Goal: Task Accomplishment & Management: Use online tool/utility

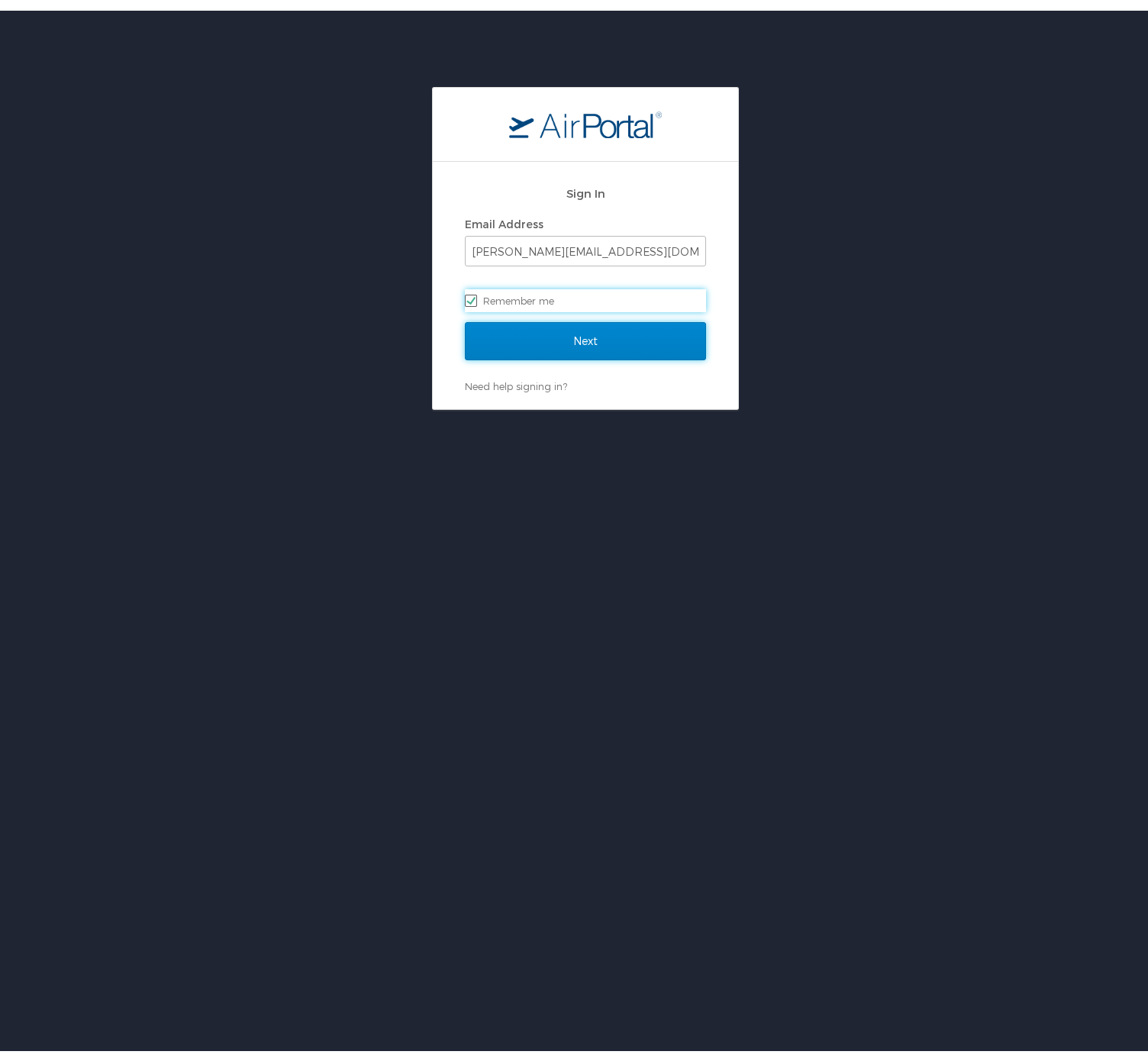
click at [532, 339] on input "Next" at bounding box center [585, 330] width 241 height 38
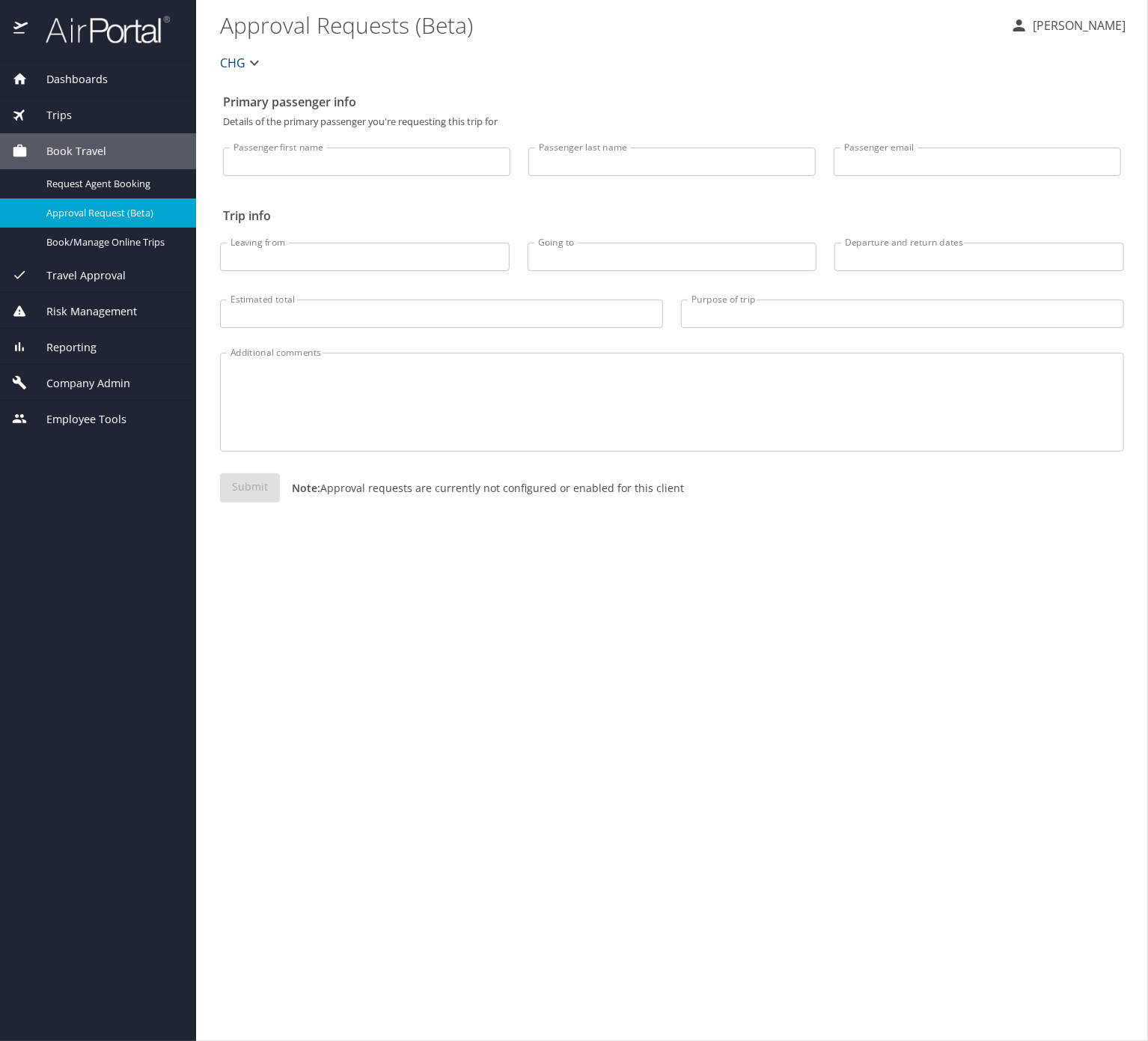
drag, startPoint x: 0, startPoint y: 0, endPoint x: 93, endPoint y: 108, distance: 142.5
click at [93, 108] on div "Trips" at bounding box center [98, 115] width 172 height 17
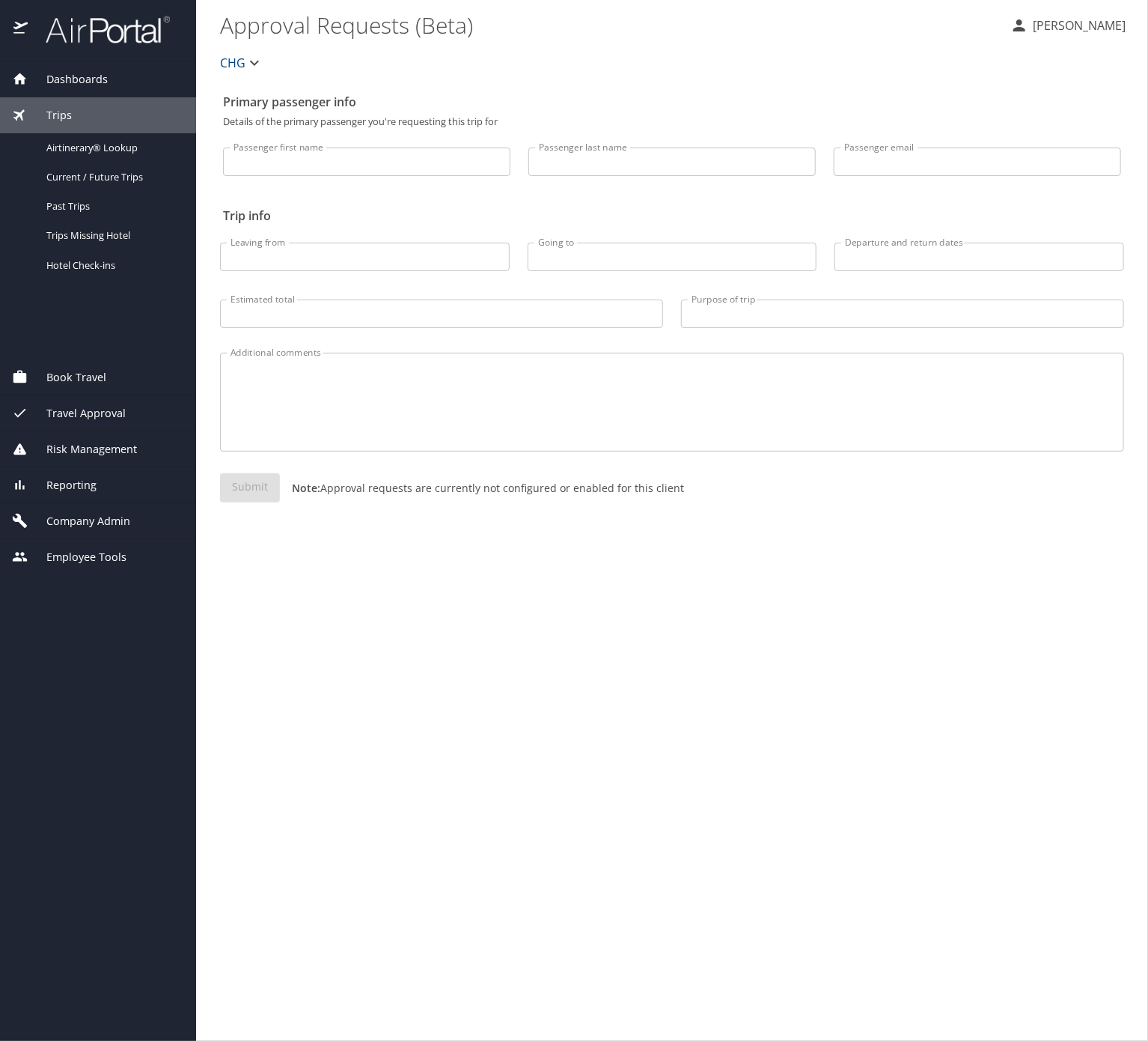
click at [94, 108] on div "Trips" at bounding box center [98, 115] width 172 height 17
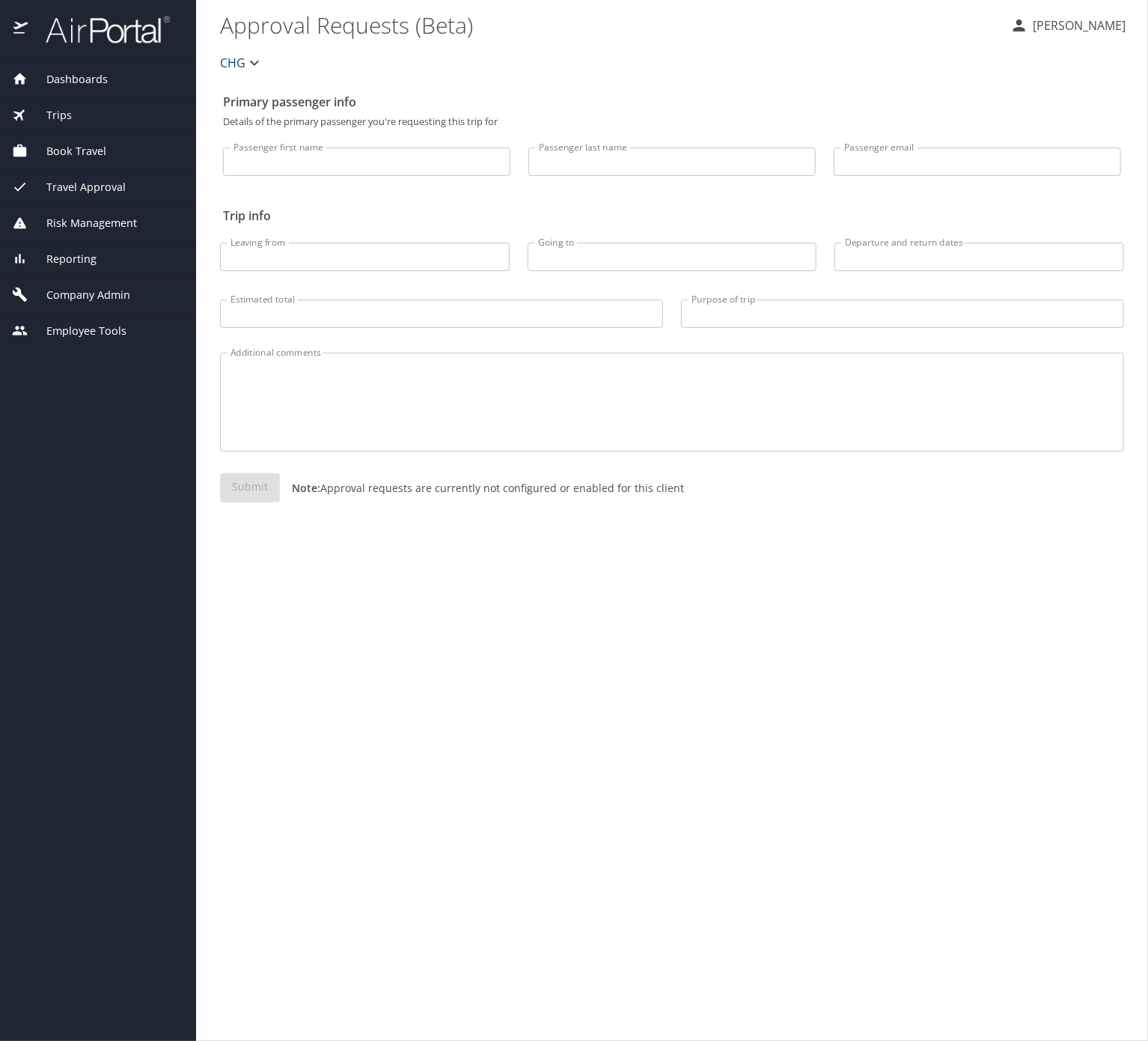
click at [107, 116] on div "Trips" at bounding box center [98, 115] width 172 height 17
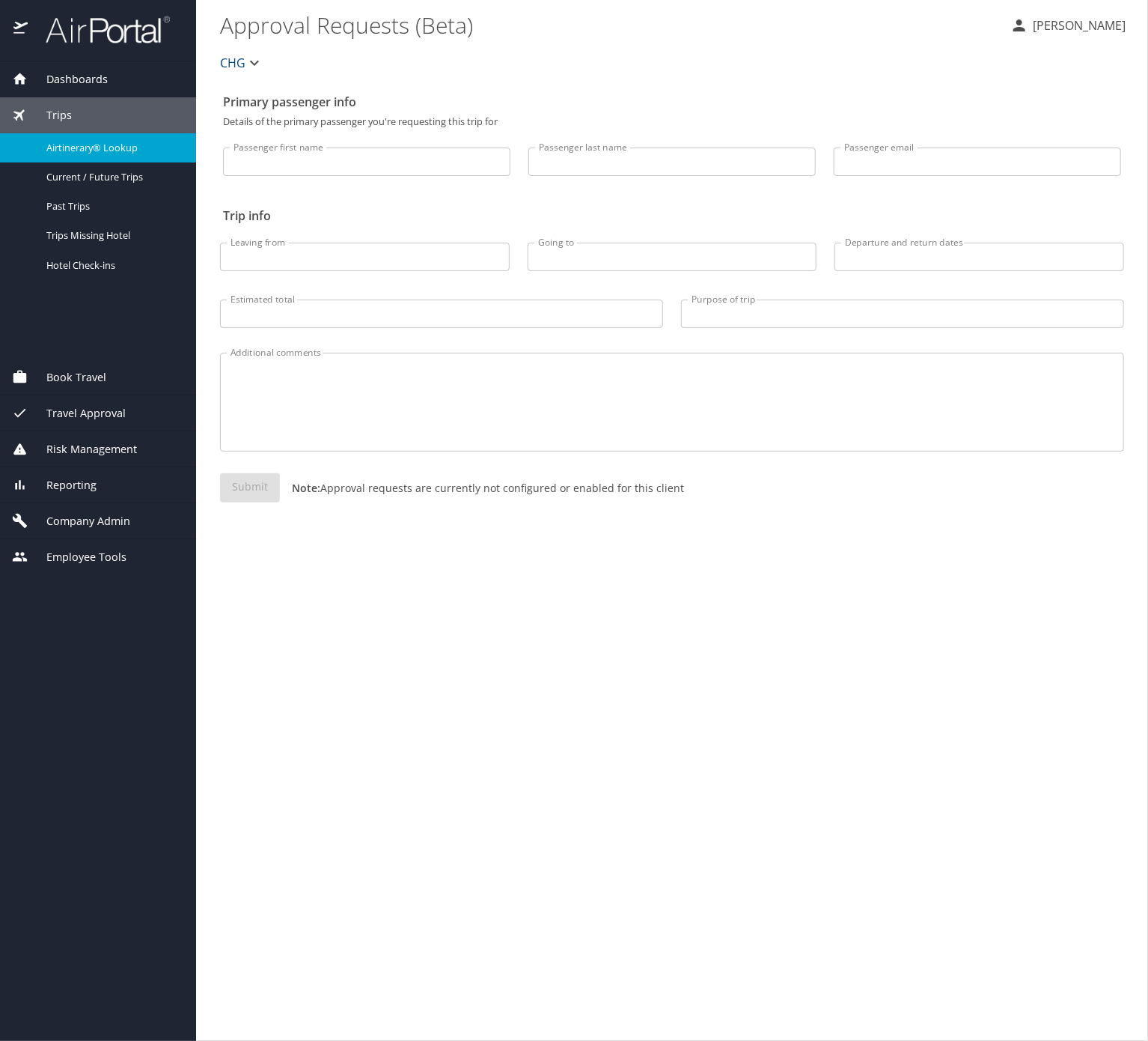
click at [108, 155] on span "Airtinerary® Lookup" at bounding box center [111, 148] width 132 height 15
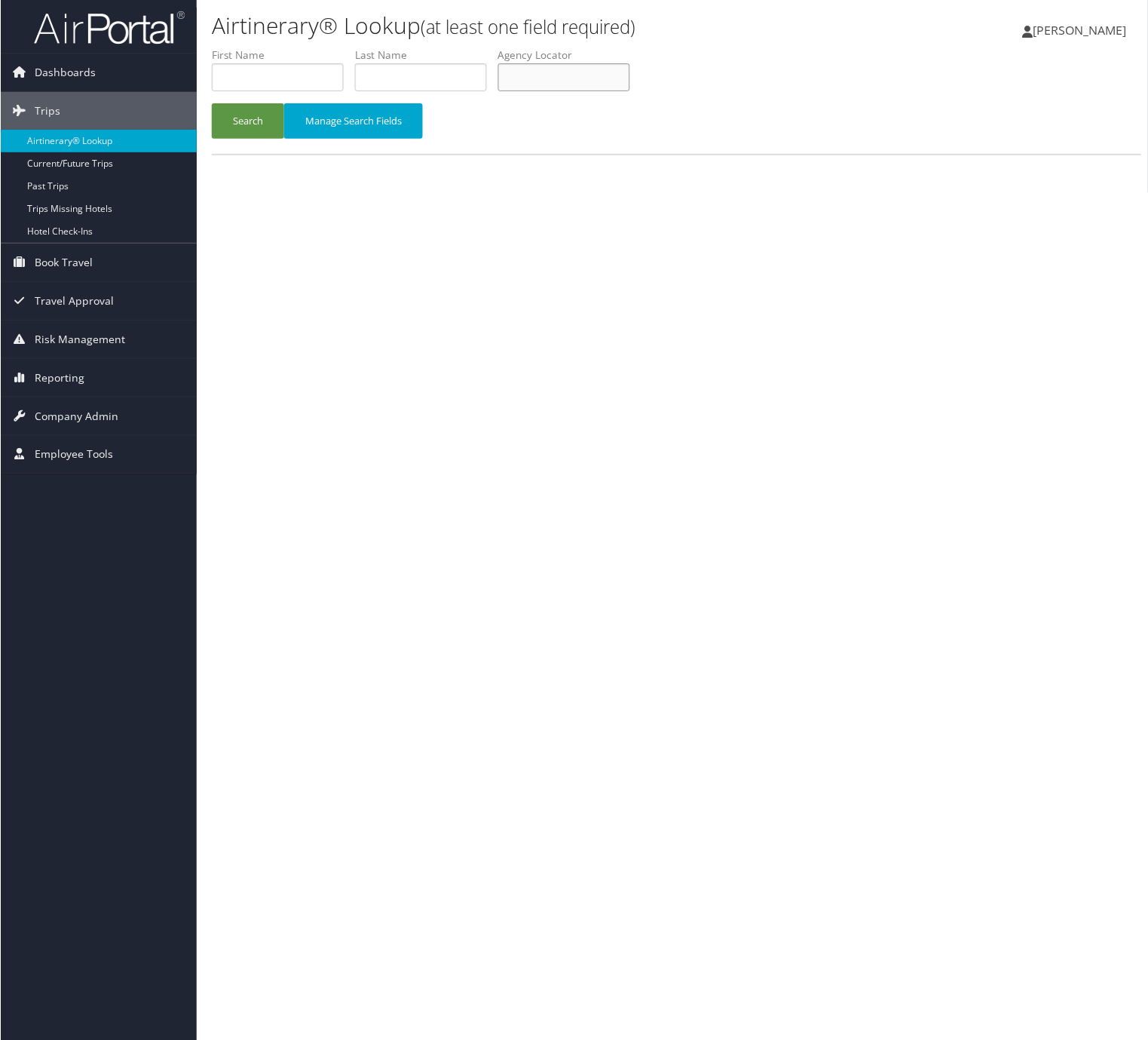
click at [509, 92] on input "text" at bounding box center [563, 77] width 132 height 28
paste input "OWBIFS"
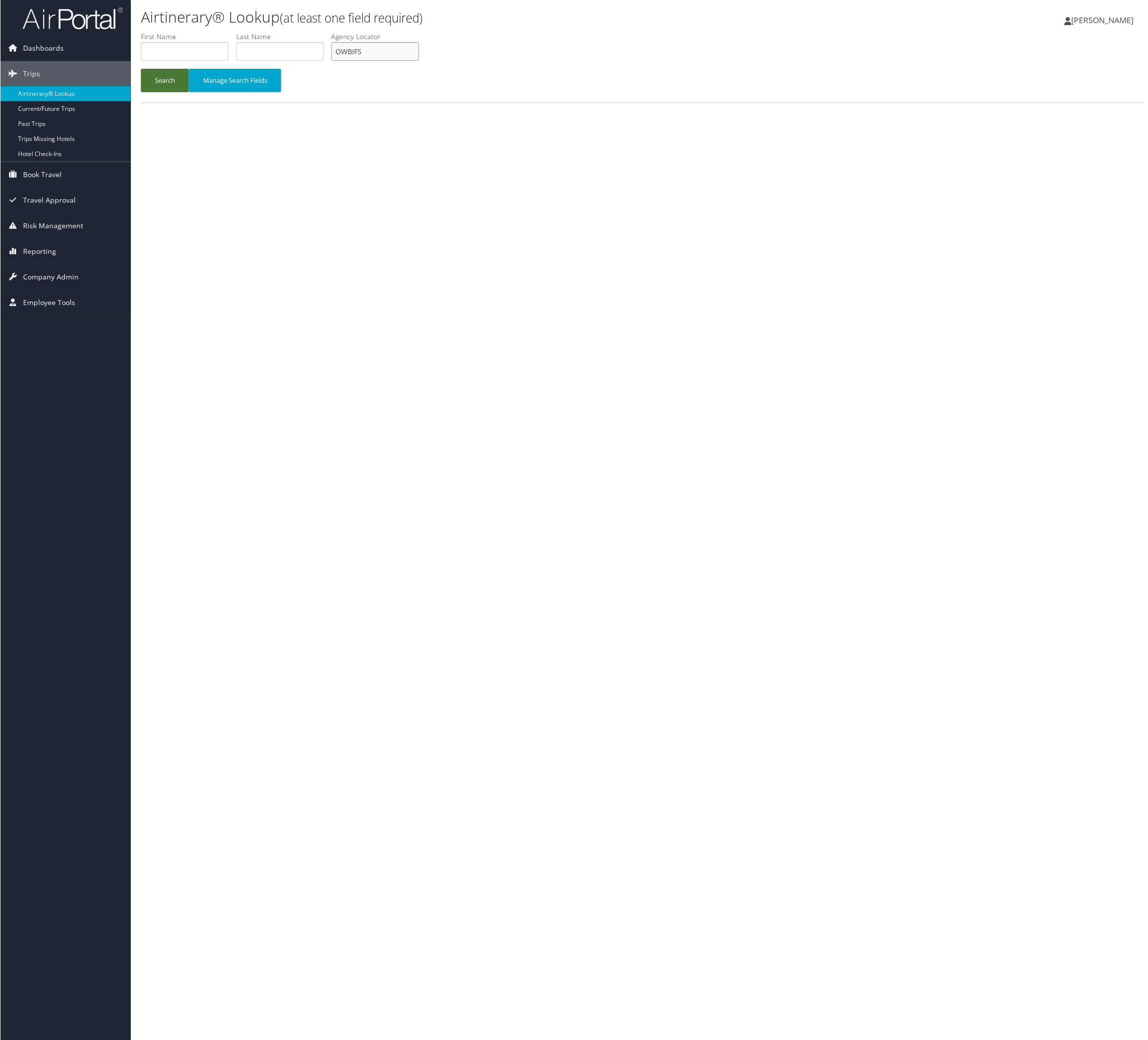
type input "OWBIFS"
click at [155, 92] on button "Search" at bounding box center [164, 81] width 48 height 24
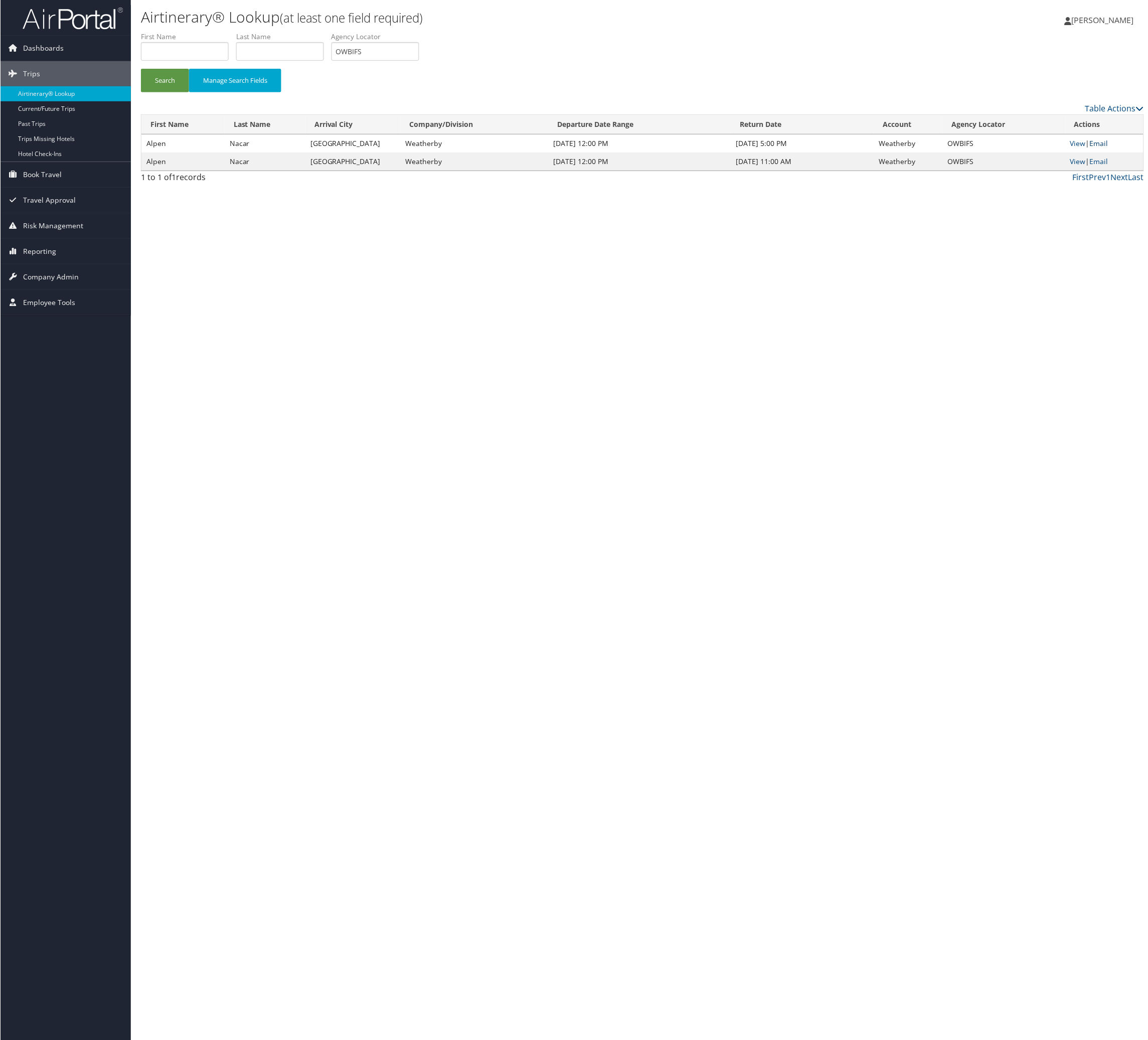
click at [764, 148] on link "Email" at bounding box center [1099, 143] width 18 height 10
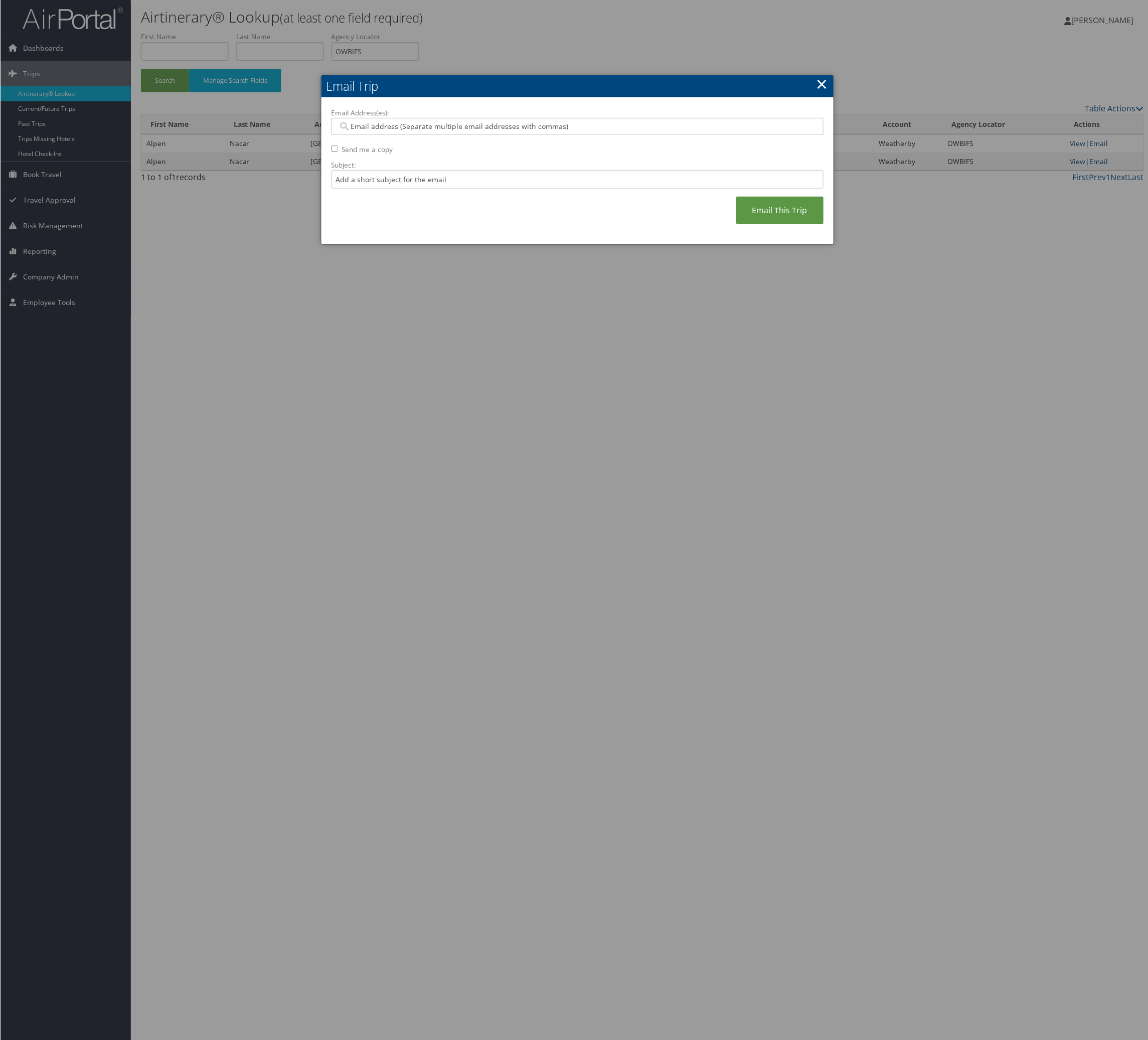
click at [479, 132] on input "Email Address(es):" at bounding box center [570, 126] width 466 height 10
type input "ste"
click at [474, 160] on div "stephanie.diaz@weatherbyhealthcare.com" at bounding box center [581, 160] width 475 height 10
type input "stephanie.diaz@weatherbyhealthcare.com"
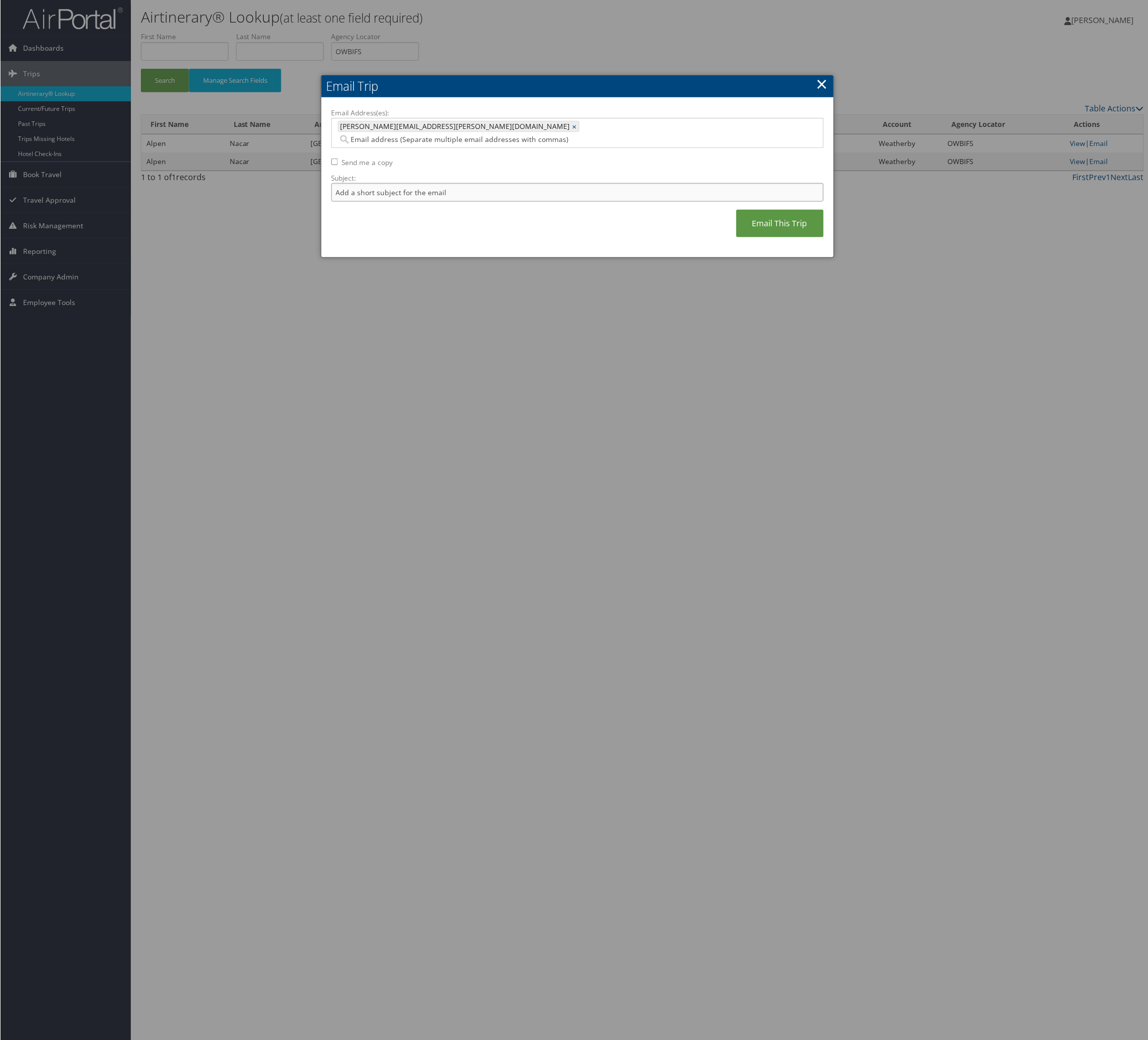
click at [475, 202] on input "Subject:" at bounding box center [577, 193] width 492 height 18
click at [555, 202] on input "Itinerary Change. Please see notes in TR-748126" at bounding box center [577, 193] width 492 height 18
paste input "57402"
type input "Itinerary Change. Please see notes in TR-757402"
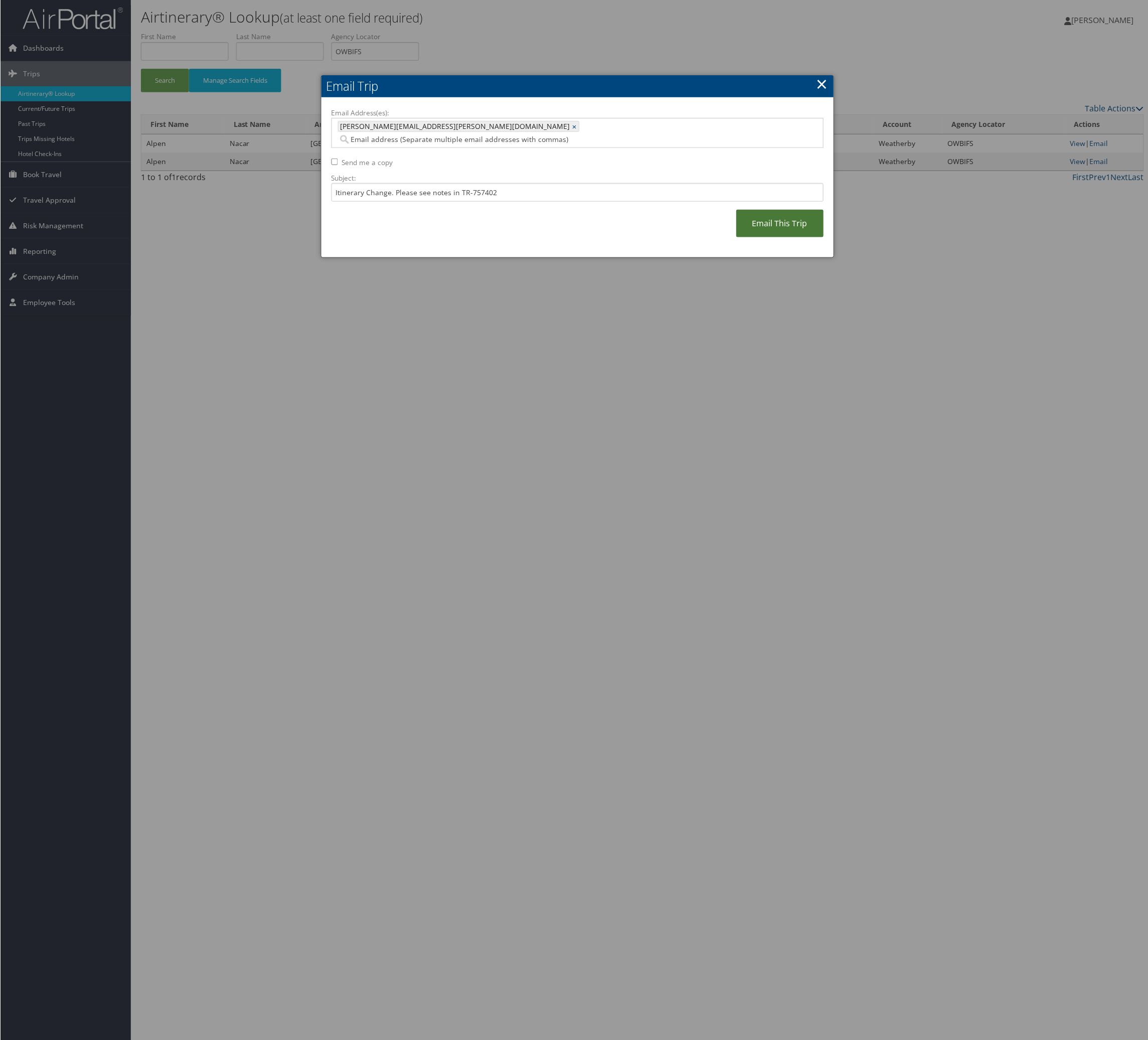
click at [736, 237] on link "Email This Trip" at bounding box center [779, 223] width 87 height 28
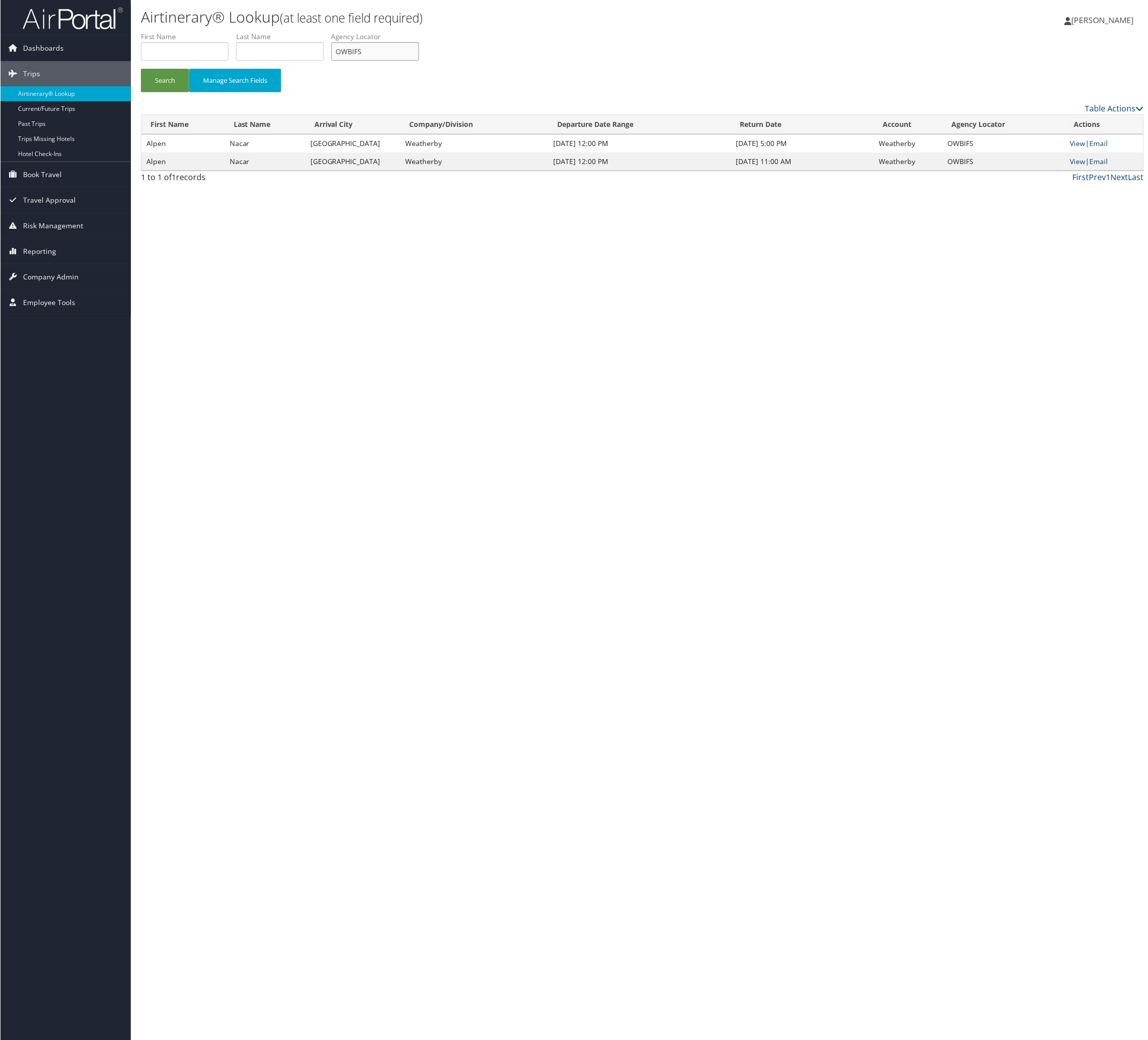
click at [418, 61] on input "OWBIFS" at bounding box center [375, 51] width 88 height 18
paste input "AQXABH"
click at [181, 92] on button "Search" at bounding box center [164, 81] width 48 height 24
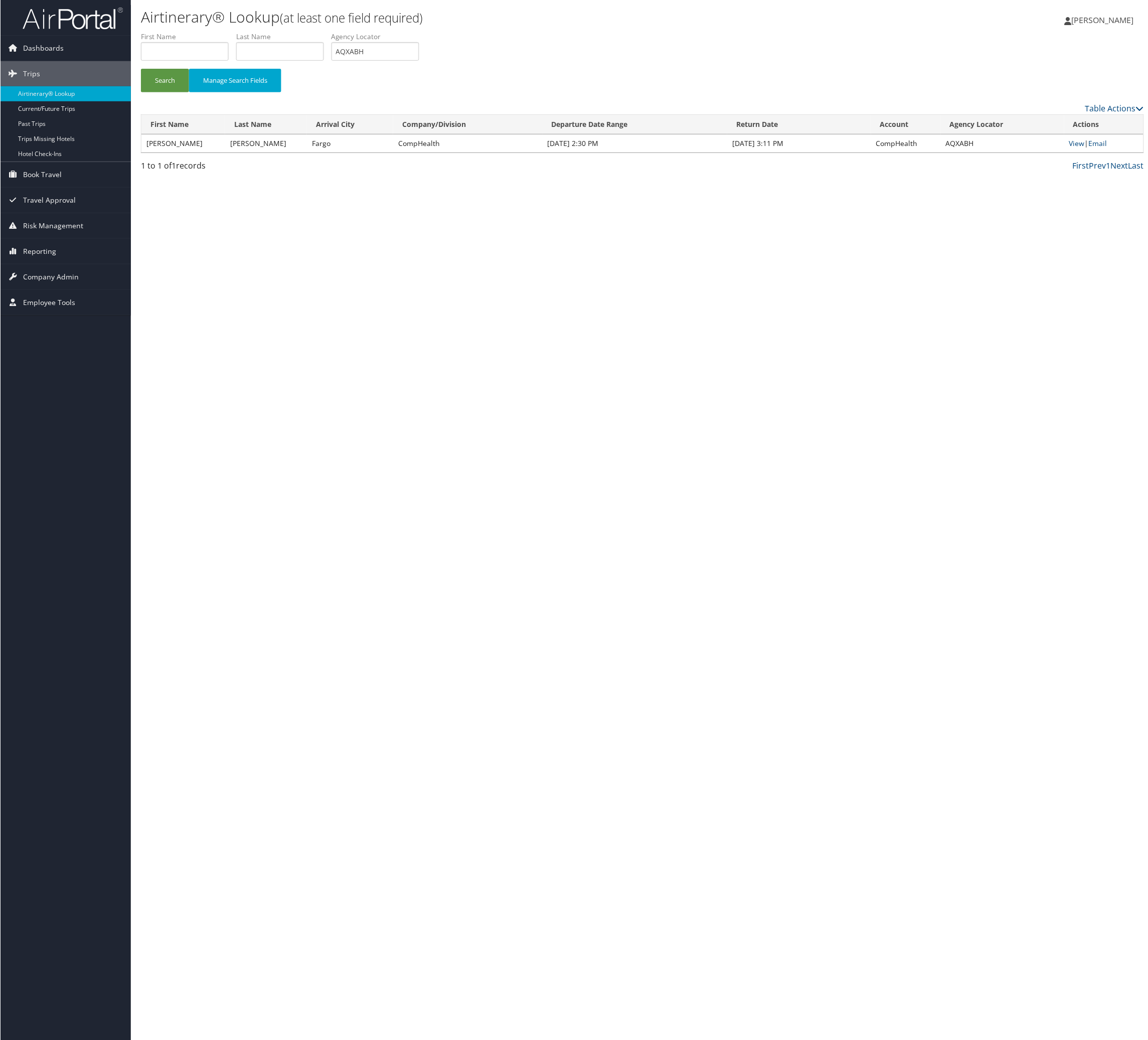
drag, startPoint x: 513, startPoint y: 91, endPoint x: 516, endPoint y: 69, distance: 22.2
click at [426, 68] on li "Agency Locator AQXABH" at bounding box center [379, 50] width 96 height 37
click at [418, 61] on input "AQXABH" at bounding box center [375, 51] width 88 height 18
paste input "NHOZMX"
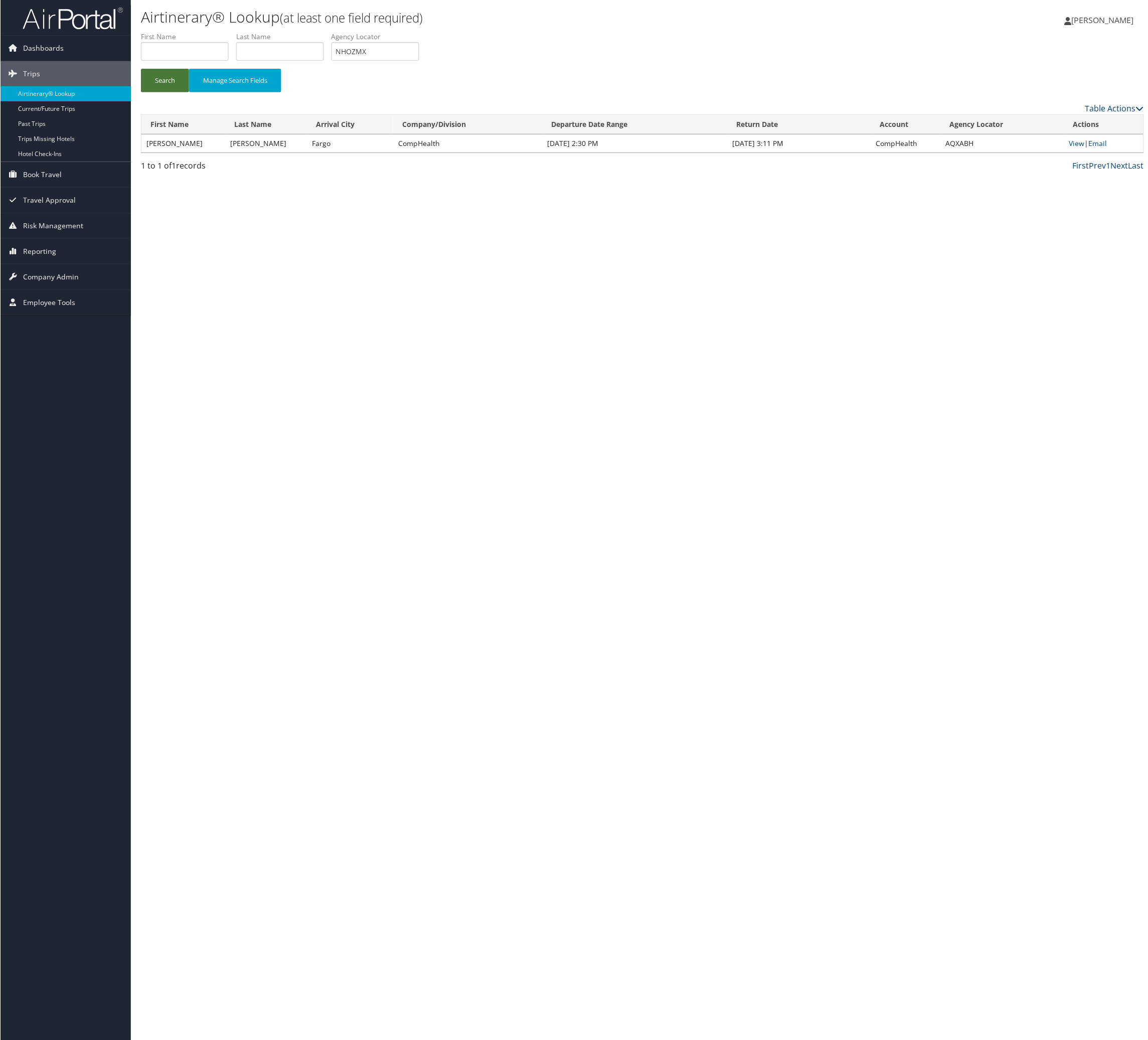
click at [174, 92] on button "Search" at bounding box center [164, 81] width 48 height 24
click at [418, 61] on input "NHOZMX" at bounding box center [375, 51] width 88 height 18
paste input "QHETUJ"
type input "QHETUJ"
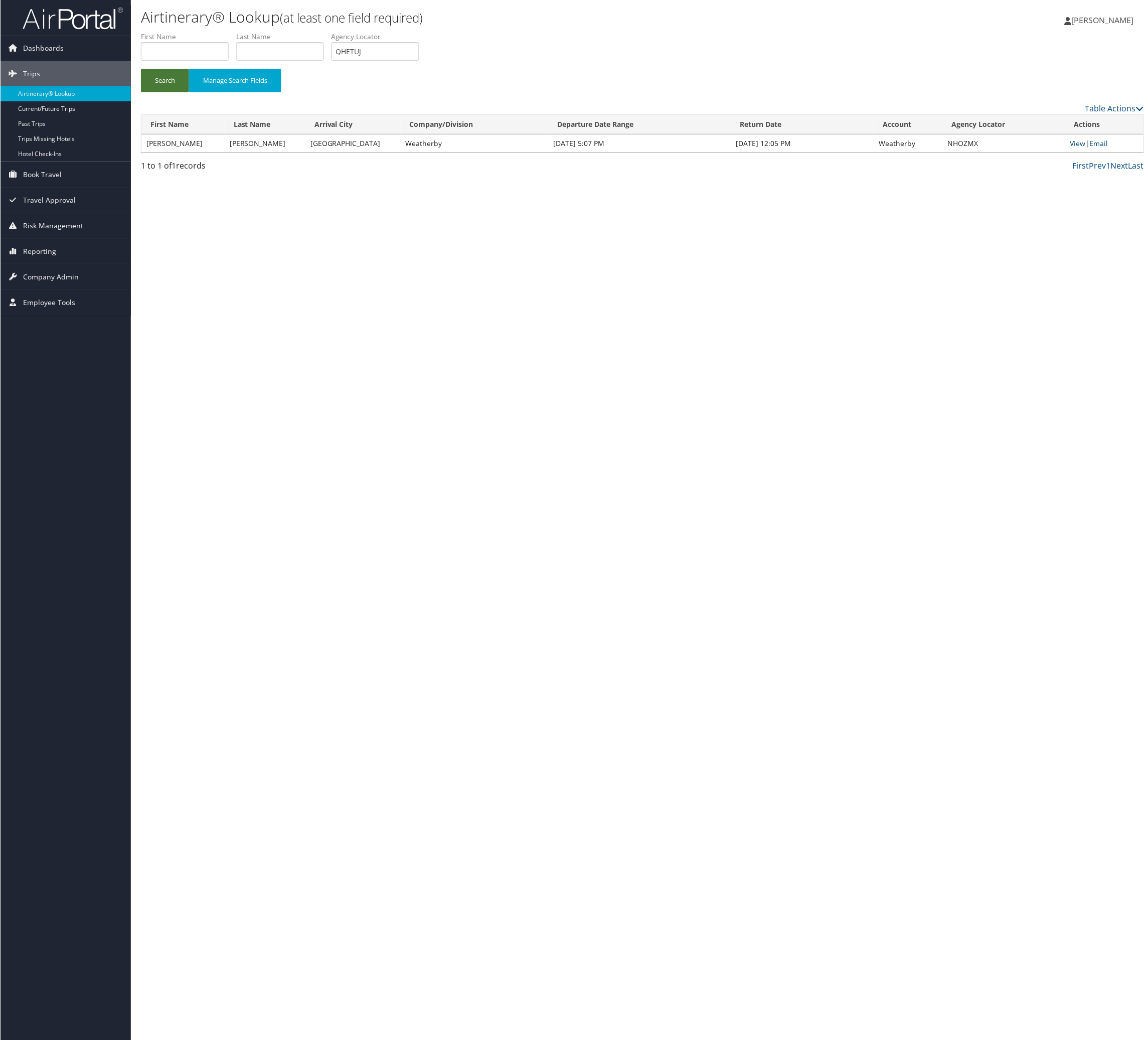
click at [148, 92] on button "Search" at bounding box center [164, 81] width 48 height 24
click at [764, 153] on td "View | Email" at bounding box center [1104, 143] width 78 height 18
click at [764, 148] on link "Email" at bounding box center [1099, 143] width 18 height 10
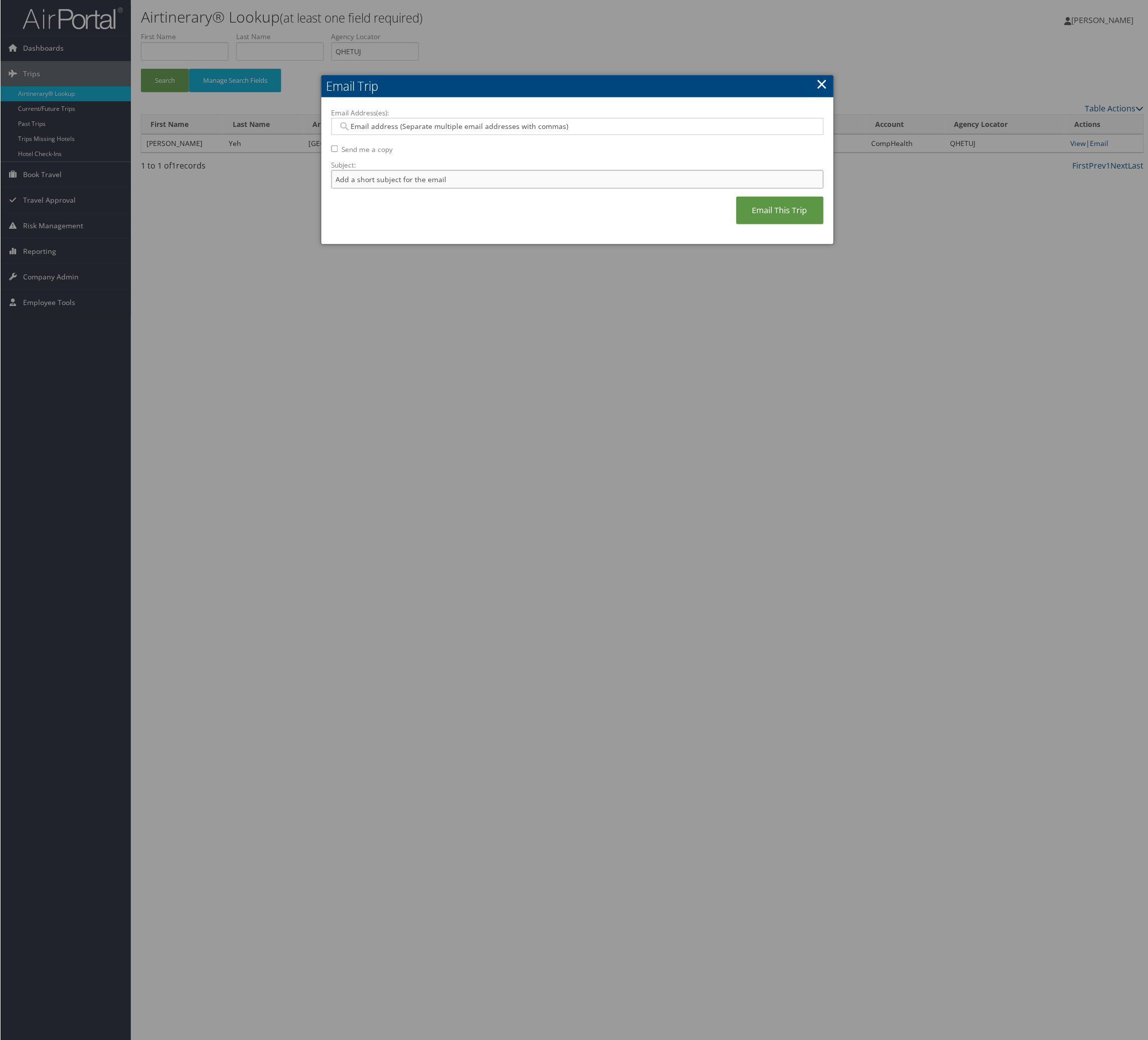
click at [464, 189] on input "Subject:" at bounding box center [577, 179] width 492 height 18
click at [547, 189] on input "Itinerary Change. Please see notes in TR-748126" at bounding box center [577, 179] width 492 height 18
paste input "63270"
type input "Itinerary Change. Please see notes in TR-763270"
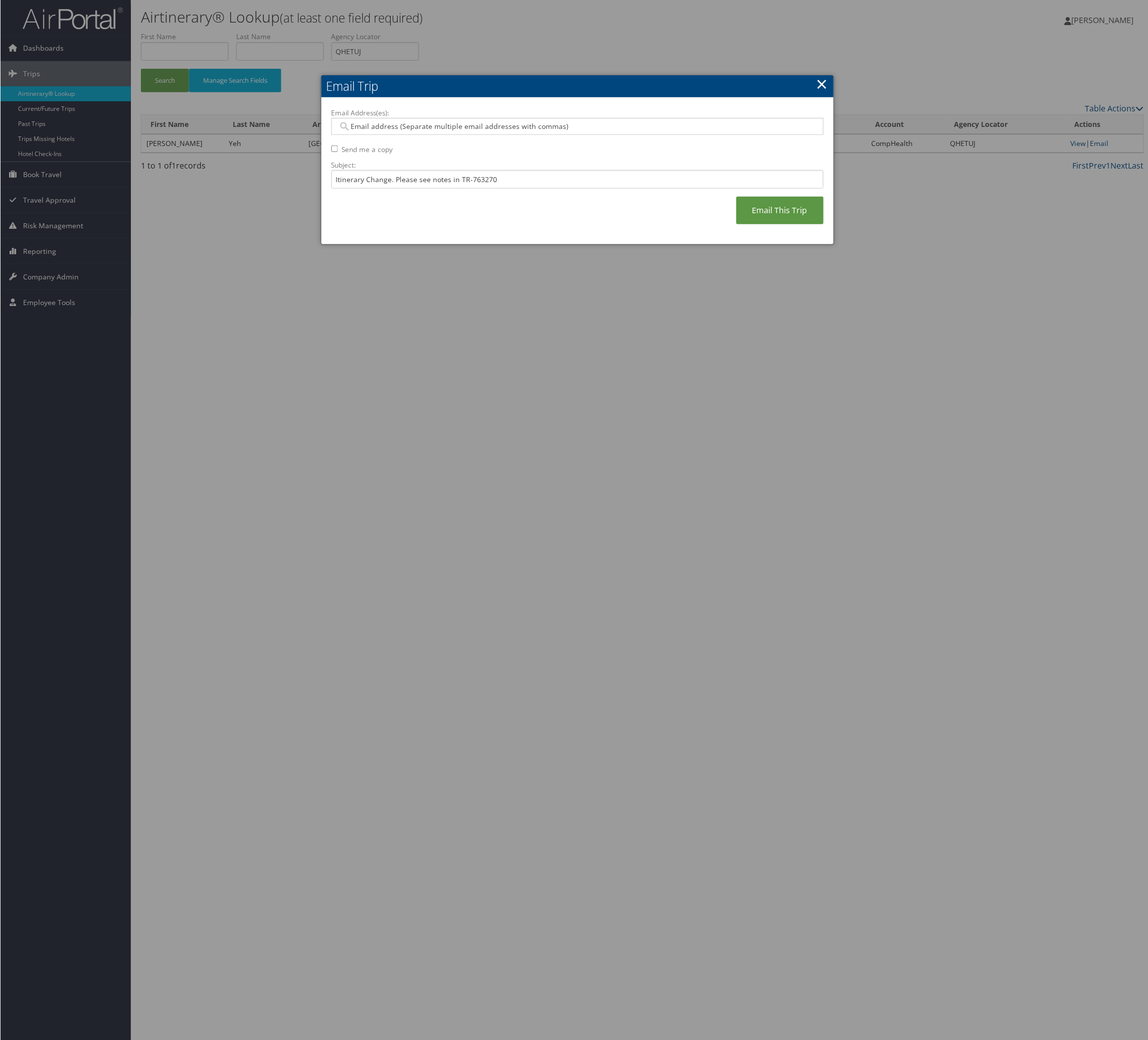
click at [565, 162] on div "Email Address(es): Send me a copy Subject: Itinerary Change. Please see notes i…" at bounding box center [577, 172] width 492 height 127
click at [558, 132] on input "Email Address(es):" at bounding box center [570, 126] width 466 height 10
type input "ca"
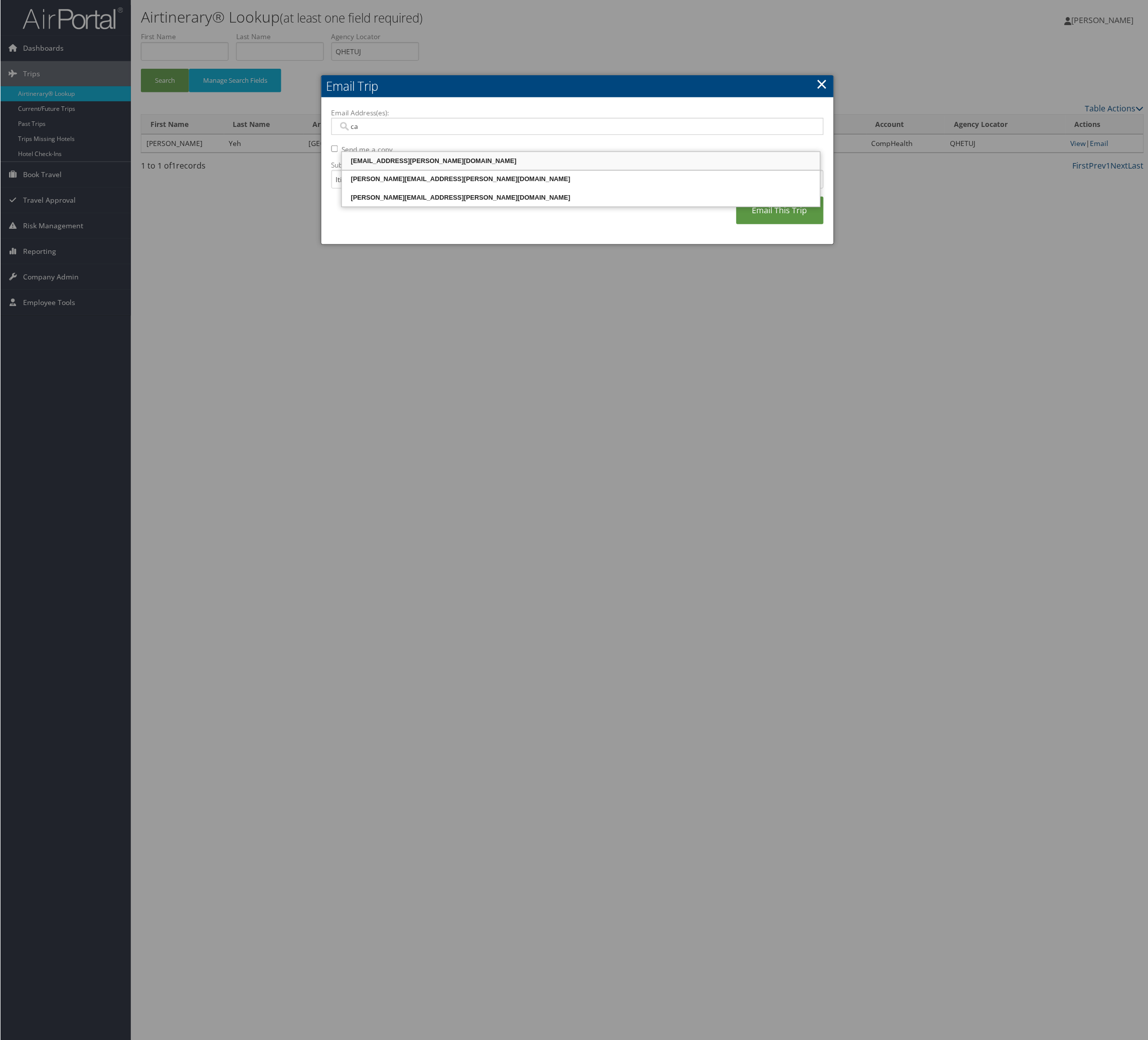
drag, startPoint x: 463, startPoint y: 163, endPoint x: 605, endPoint y: 210, distance: 149.6
click at [464, 163] on div "camryn.davis@comphealth.com" at bounding box center [581, 160] width 475 height 10
type input "camryn.davis@comphealth.com"
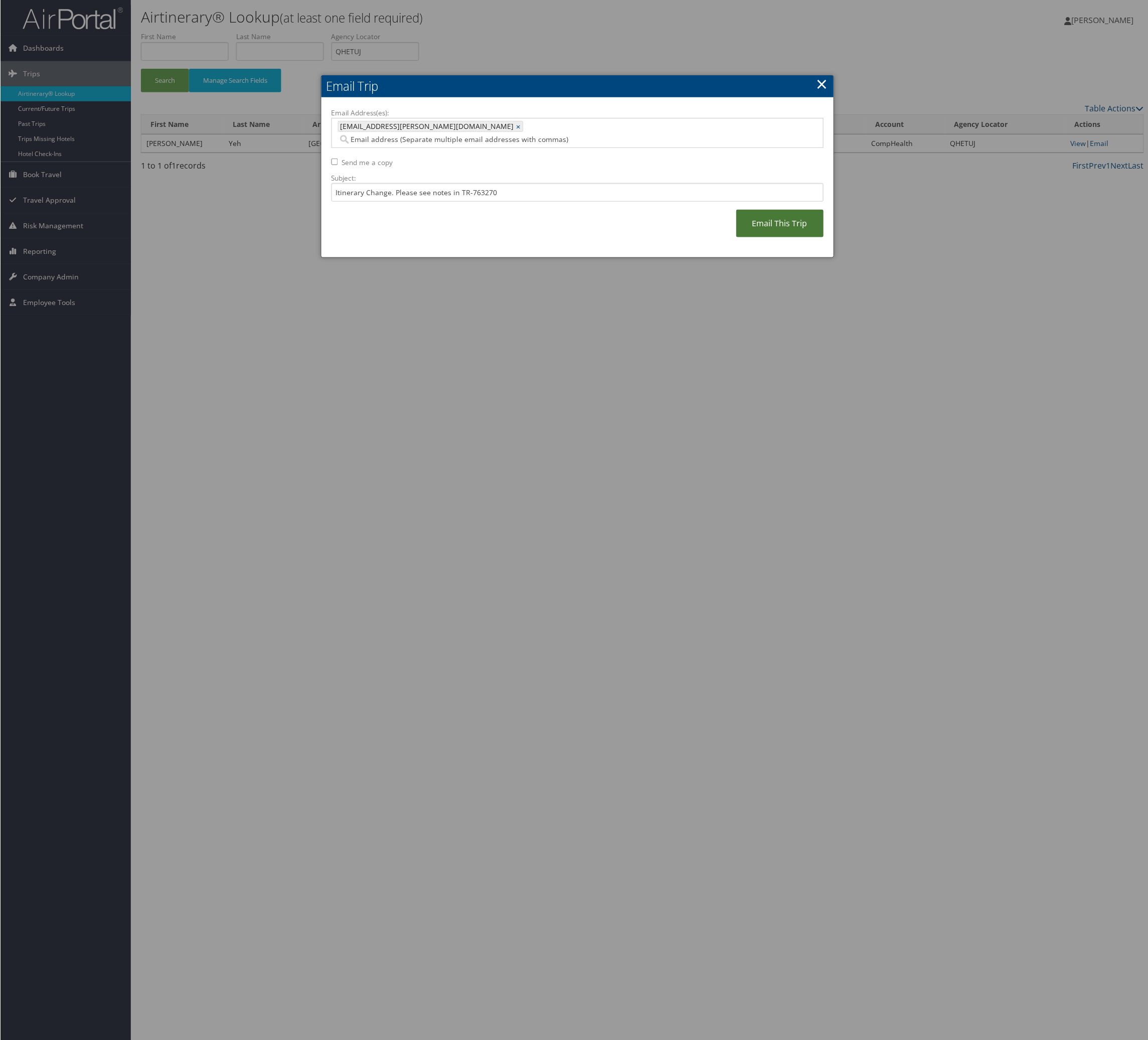
click at [736, 237] on link "Email This Trip" at bounding box center [779, 223] width 87 height 28
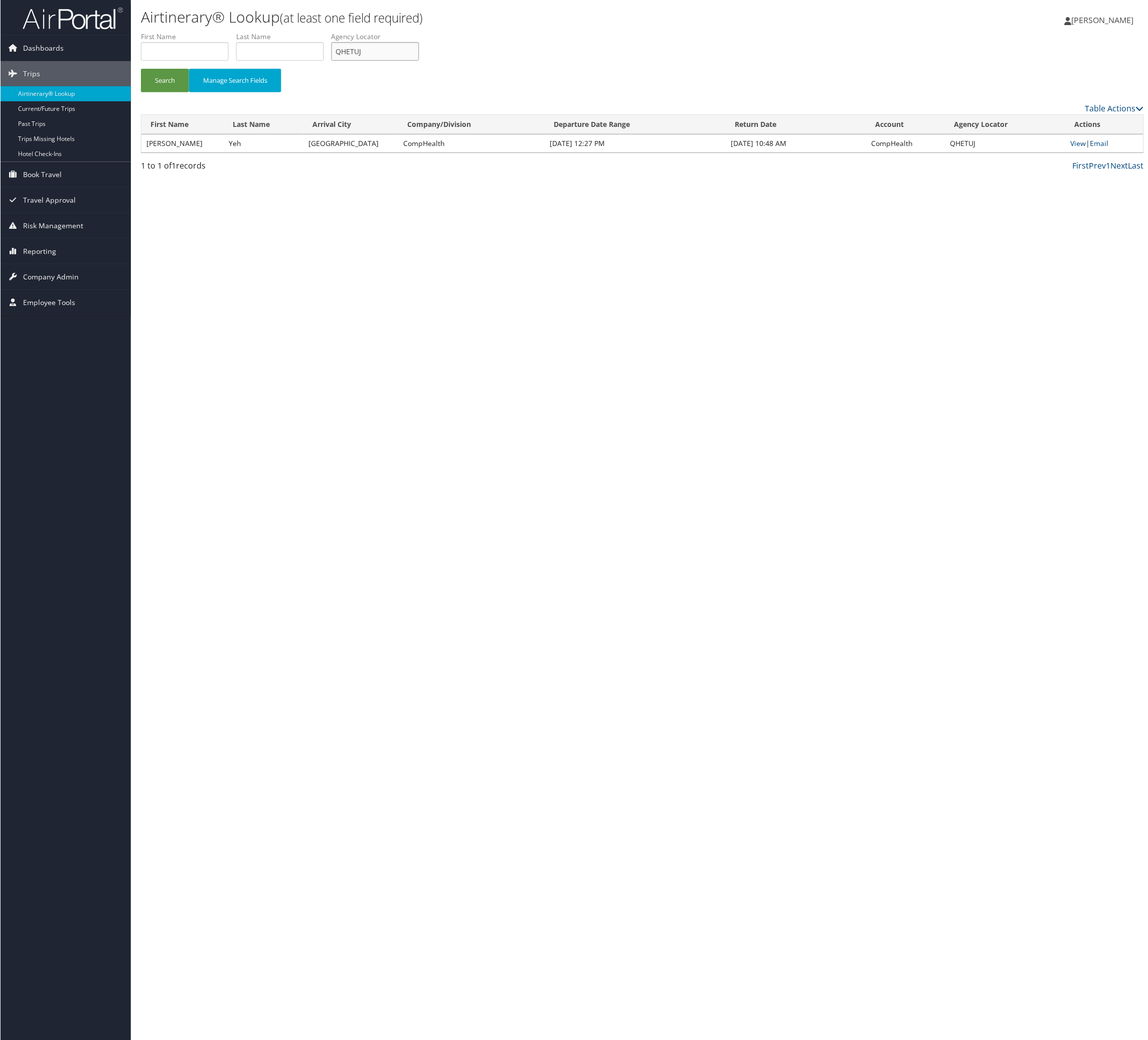
click at [418, 61] on input "QHETUJ" at bounding box center [375, 51] width 88 height 18
paste input "OEBKVI"
type input "OEBKVI"
click at [172, 92] on button "Search" at bounding box center [164, 81] width 48 height 24
